Goal: Navigation & Orientation: Find specific page/section

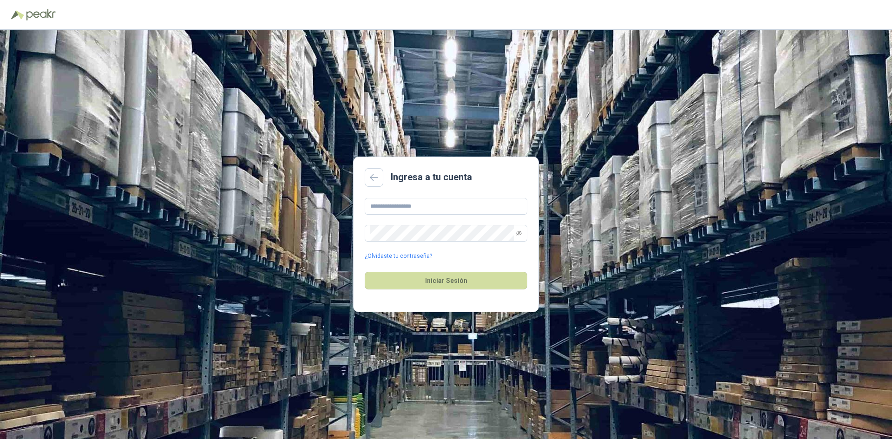
type input "**********"
click at [520, 233] on icon "eye-invisible" at bounding box center [518, 233] width 1 height 1
click at [355, 227] on main "**********" at bounding box center [446, 235] width 186 height 156
click at [441, 285] on button "Iniciar Sesión" at bounding box center [446, 281] width 163 height 18
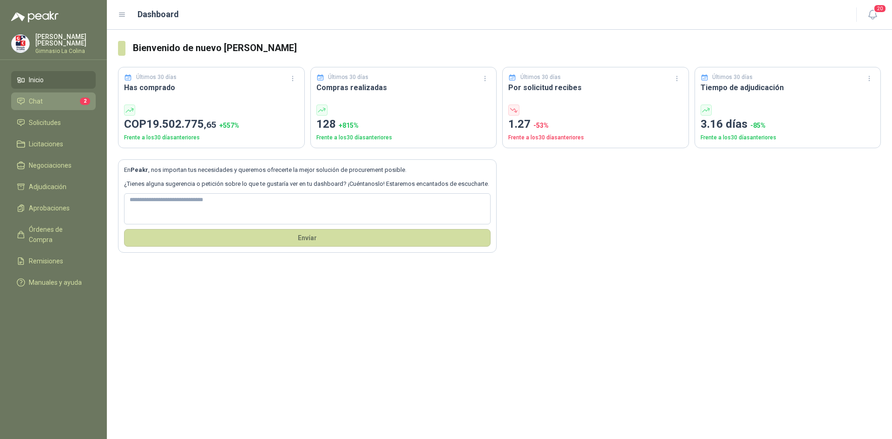
click at [30, 92] on link "Chat 2" at bounding box center [53, 101] width 85 height 18
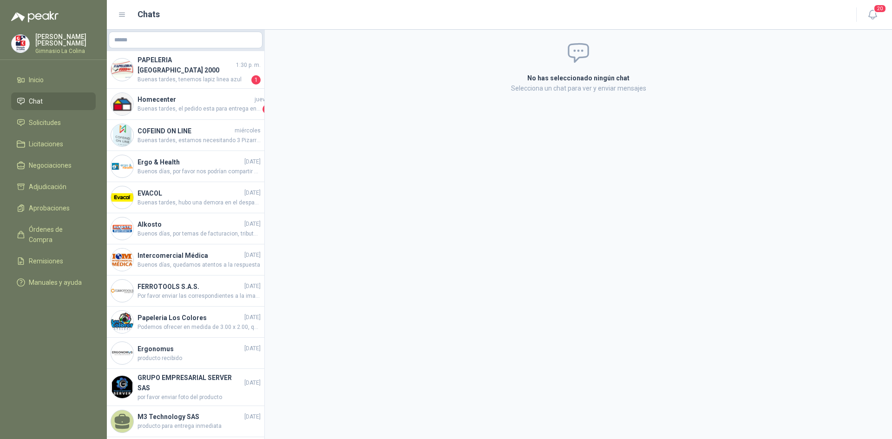
click at [65, 108] on ul "Inicio Chat Solicitudes Licitaciones Negociaciones Adjudicación Aprobaciones Ór…" at bounding box center [53, 183] width 107 height 224
click at [63, 114] on link "Solicitudes" at bounding box center [53, 123] width 85 height 18
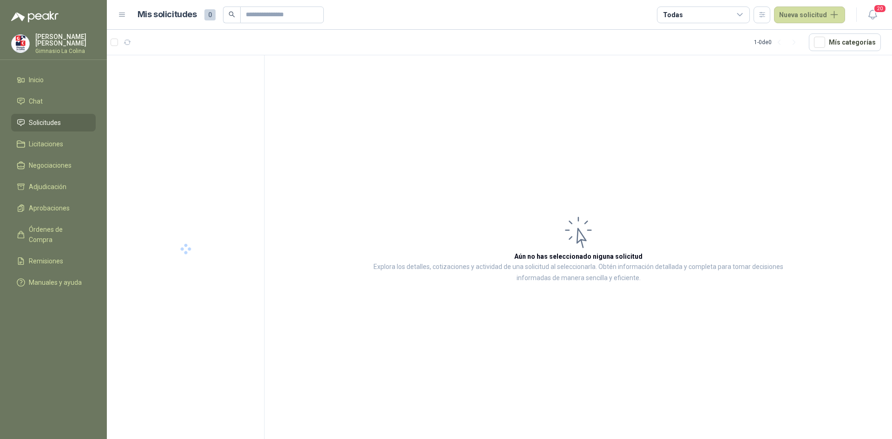
click at [50, 115] on link "Solicitudes" at bounding box center [53, 123] width 85 height 18
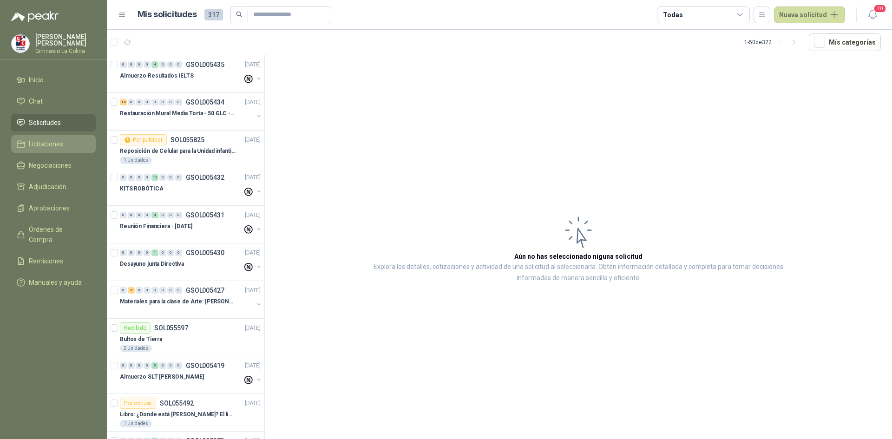
click at [48, 139] on span "Licitaciones" at bounding box center [46, 144] width 34 height 10
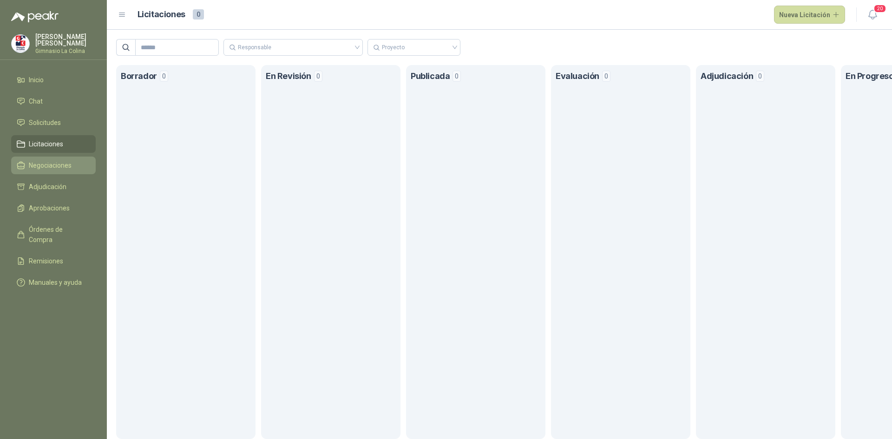
click at [49, 160] on span "Negociaciones" at bounding box center [50, 165] width 43 height 10
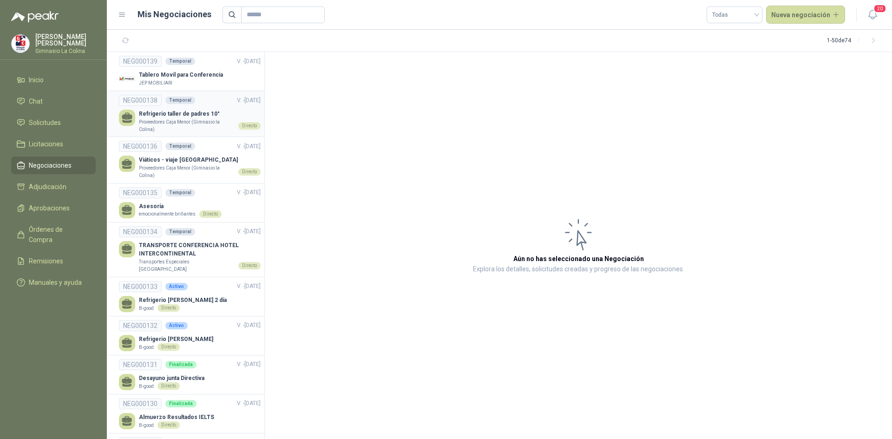
click at [145, 123] on p "Proveedores Caja Menor (Gimnasio la Colina)" at bounding box center [187, 125] width 96 height 14
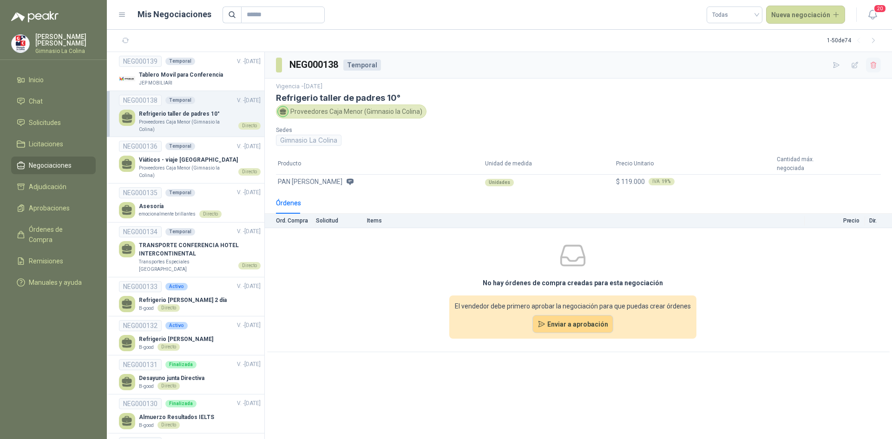
click at [873, 62] on icon "button" at bounding box center [873, 65] width 8 height 8
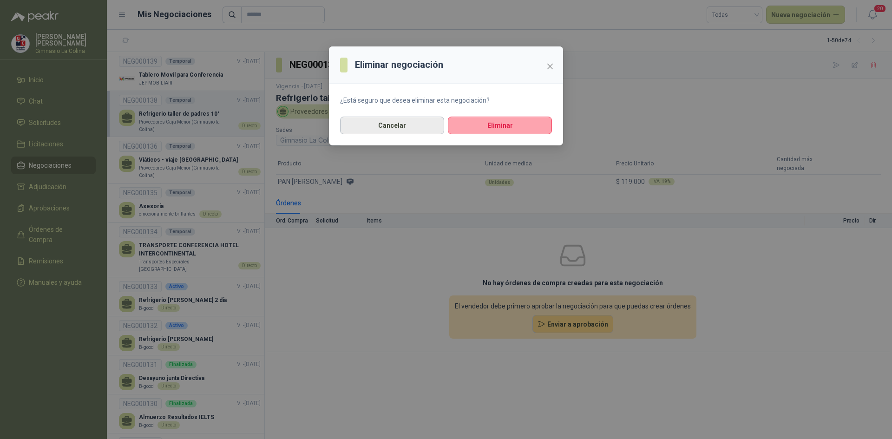
click at [363, 123] on button "Cancelar" at bounding box center [392, 126] width 104 height 18
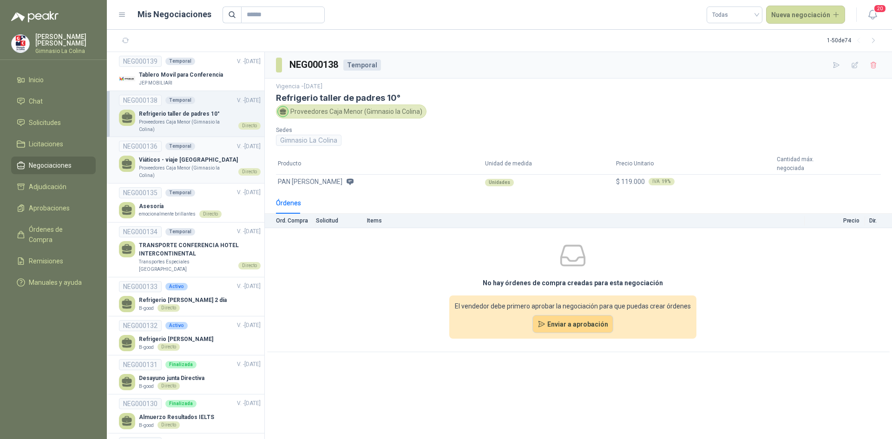
click at [213, 159] on p "Viáticos - viaje [GEOGRAPHIC_DATA]" at bounding box center [200, 160] width 122 height 9
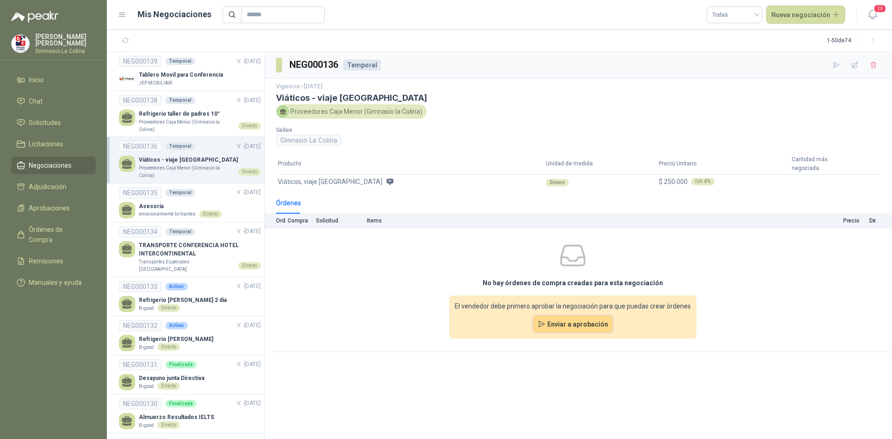
click at [24, 35] on img at bounding box center [21, 44] width 18 height 18
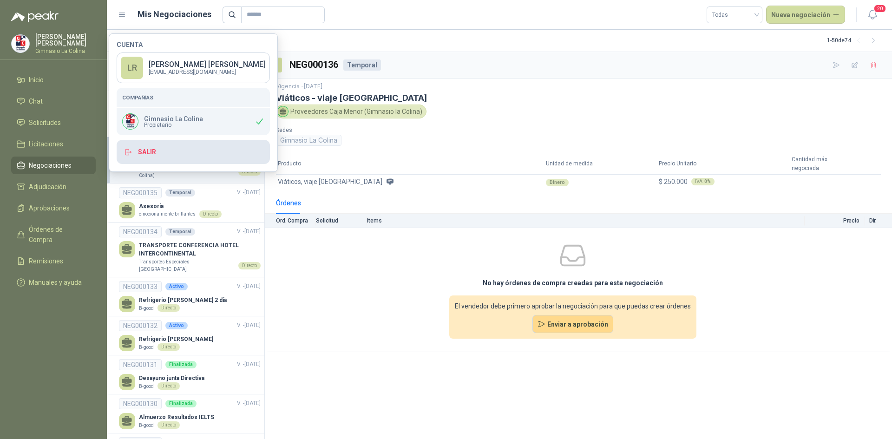
click at [131, 153] on icon "button" at bounding box center [128, 152] width 8 height 8
